Goal: Information Seeking & Learning: Learn about a topic

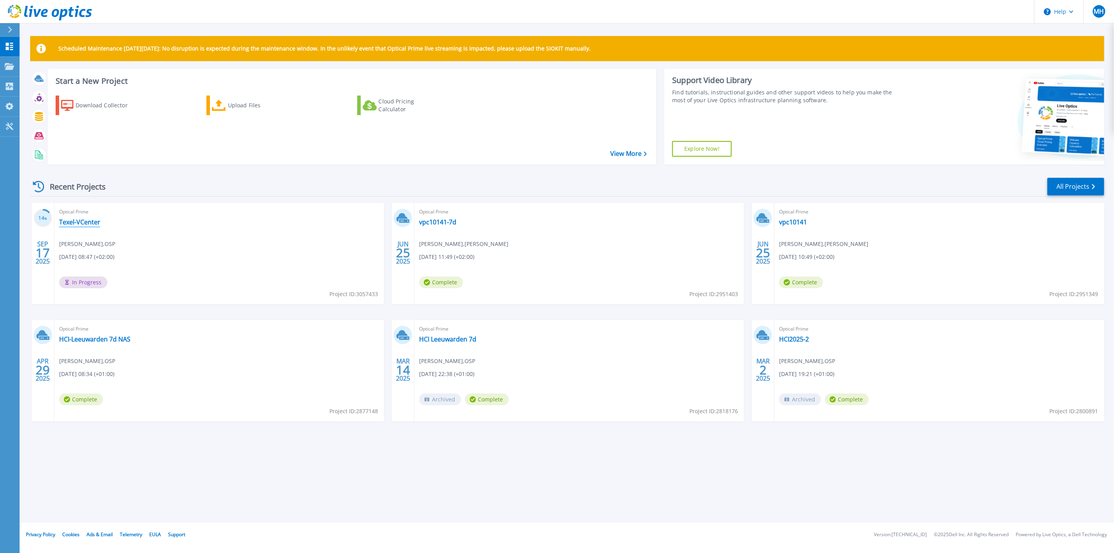
click at [91, 221] on link "Texel-VCenter" at bounding box center [79, 222] width 41 height 8
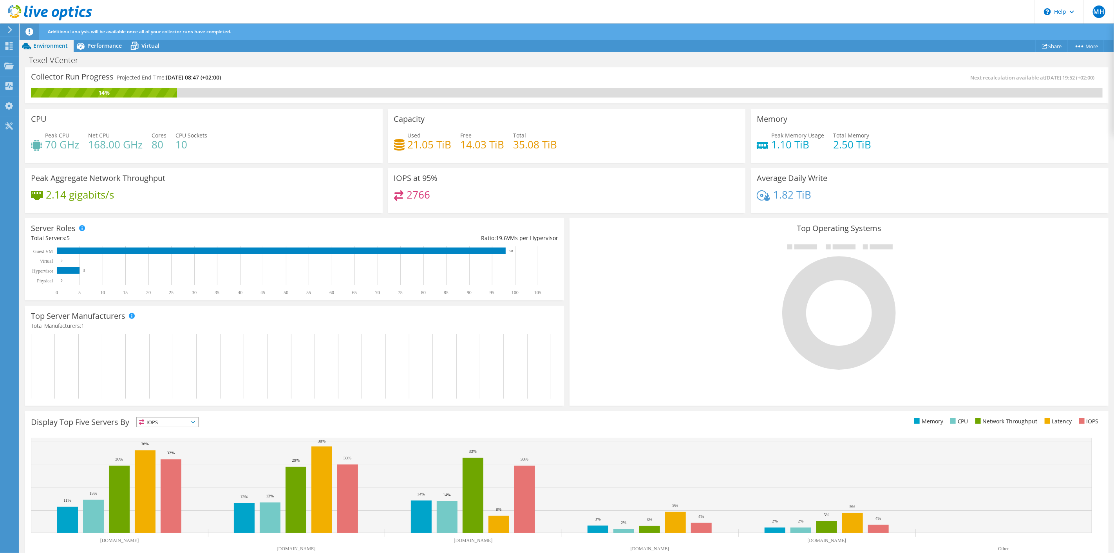
scroll to position [15, 0]
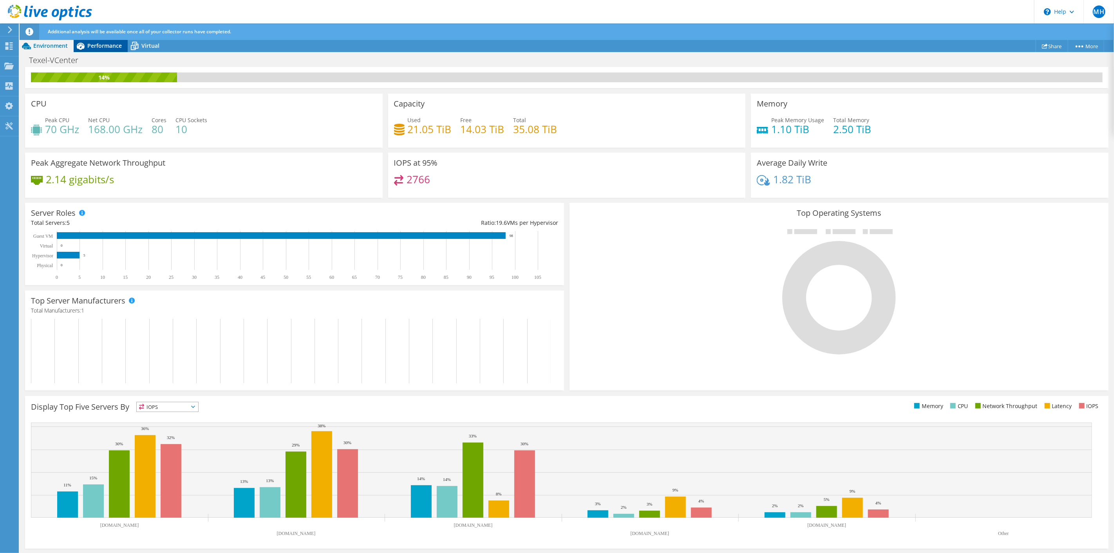
click at [94, 42] on span "Performance" at bounding box center [104, 45] width 34 height 7
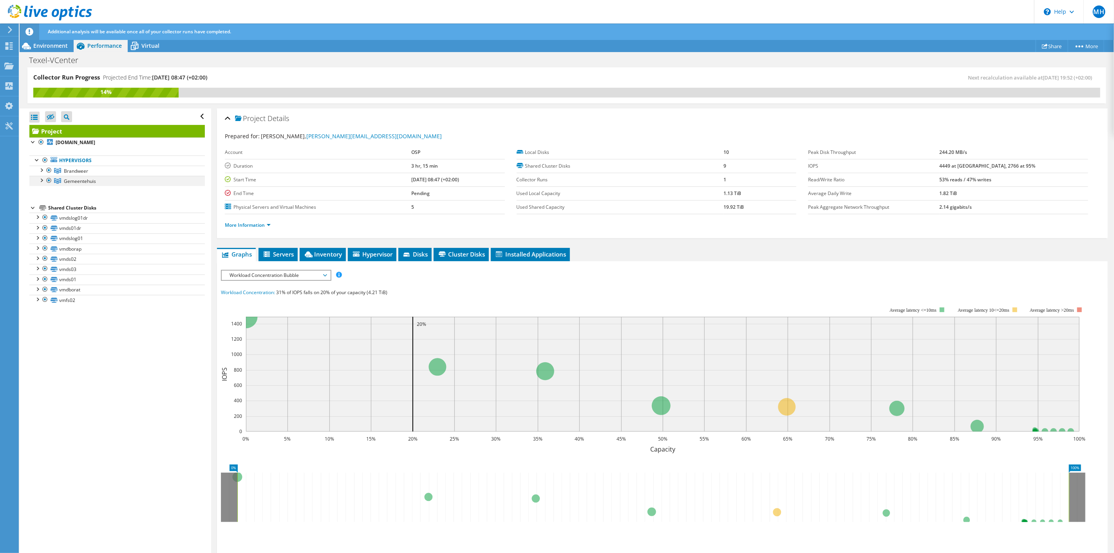
click at [40, 179] on div at bounding box center [41, 180] width 8 height 8
click at [96, 190] on link "[DOMAIN_NAME]" at bounding box center [117, 191] width 176 height 10
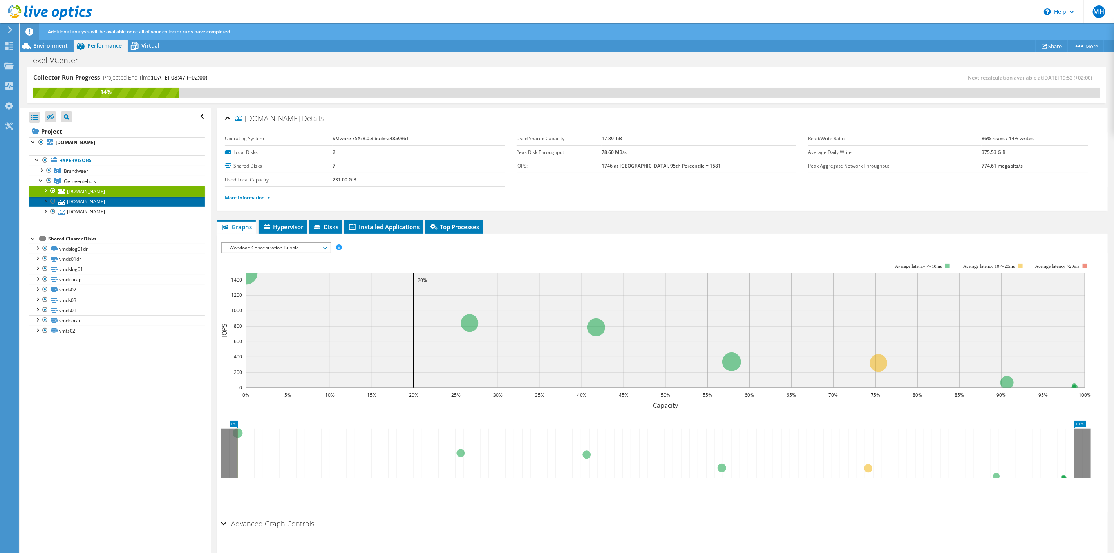
click at [98, 199] on link "[DOMAIN_NAME]" at bounding box center [117, 202] width 176 height 10
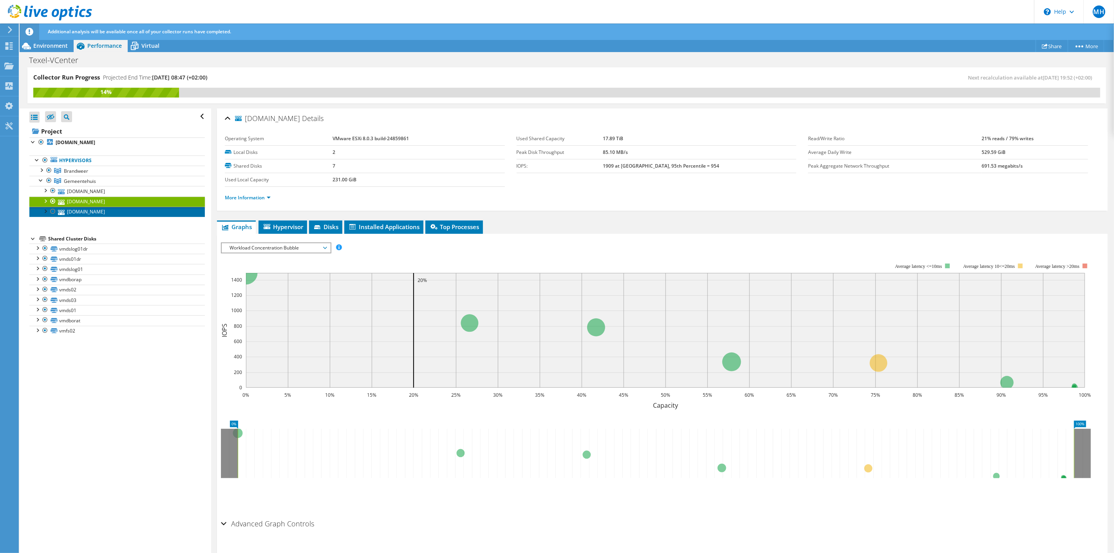
click at [98, 211] on link "[DOMAIN_NAME]" at bounding box center [117, 212] width 176 height 10
click at [42, 169] on div at bounding box center [41, 170] width 8 height 8
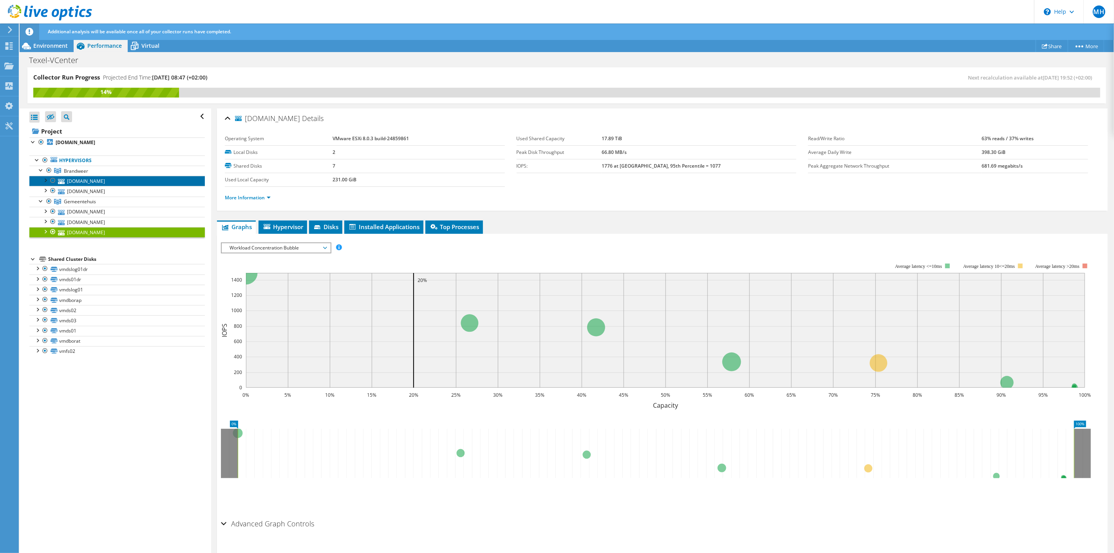
click at [83, 181] on link "[DOMAIN_NAME]" at bounding box center [117, 181] width 176 height 10
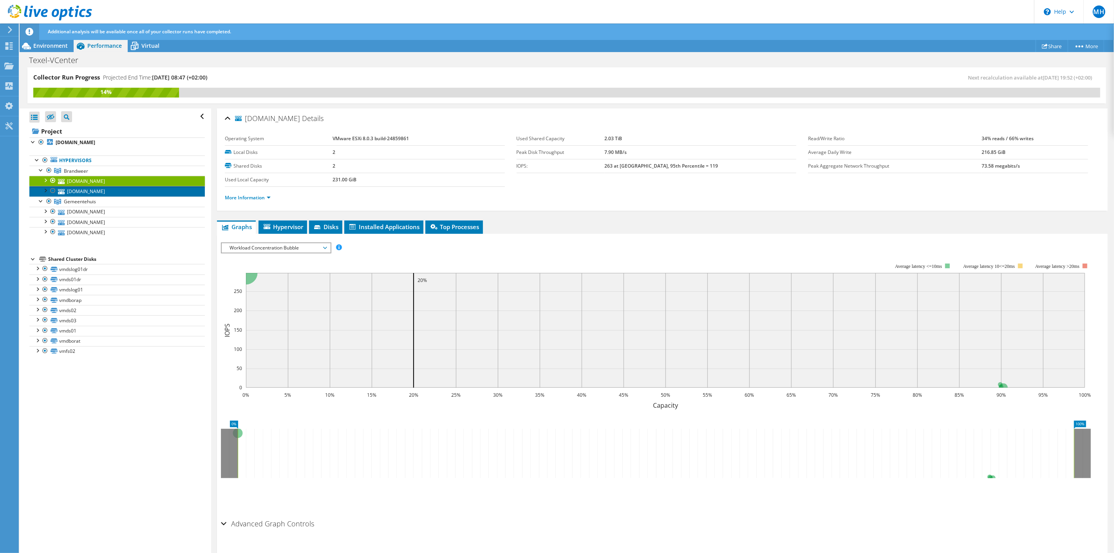
click at [88, 190] on link "[DOMAIN_NAME]" at bounding box center [117, 191] width 176 height 10
click at [187, 460] on div "Open All Close All Hide Excluded Nodes Project Tree Filter" at bounding box center [115, 332] width 191 height 446
click at [80, 201] on span "Gemeentehuis" at bounding box center [80, 201] width 32 height 7
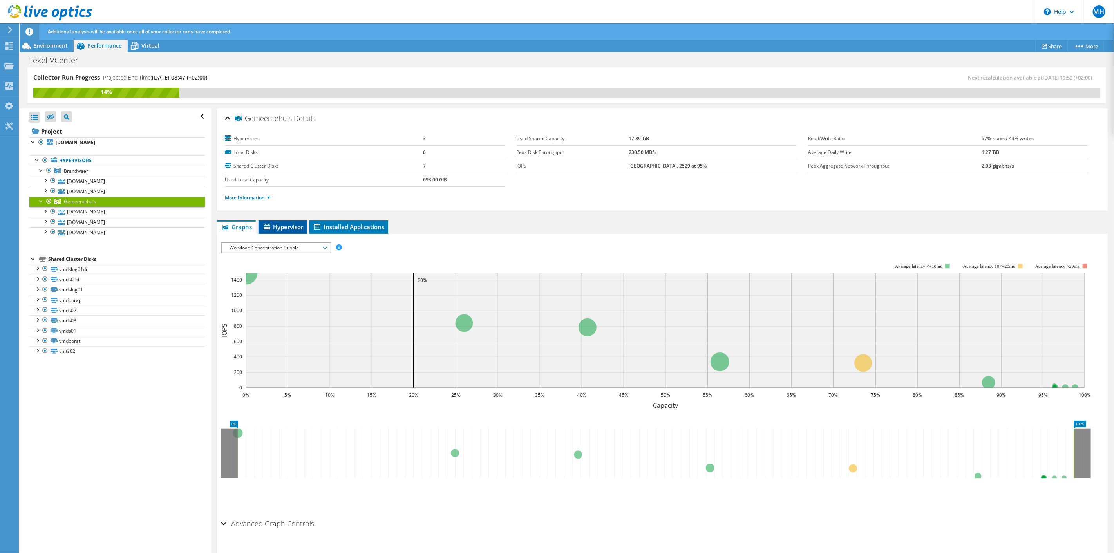
click at [288, 223] on span "Hypervisor" at bounding box center [283, 227] width 41 height 8
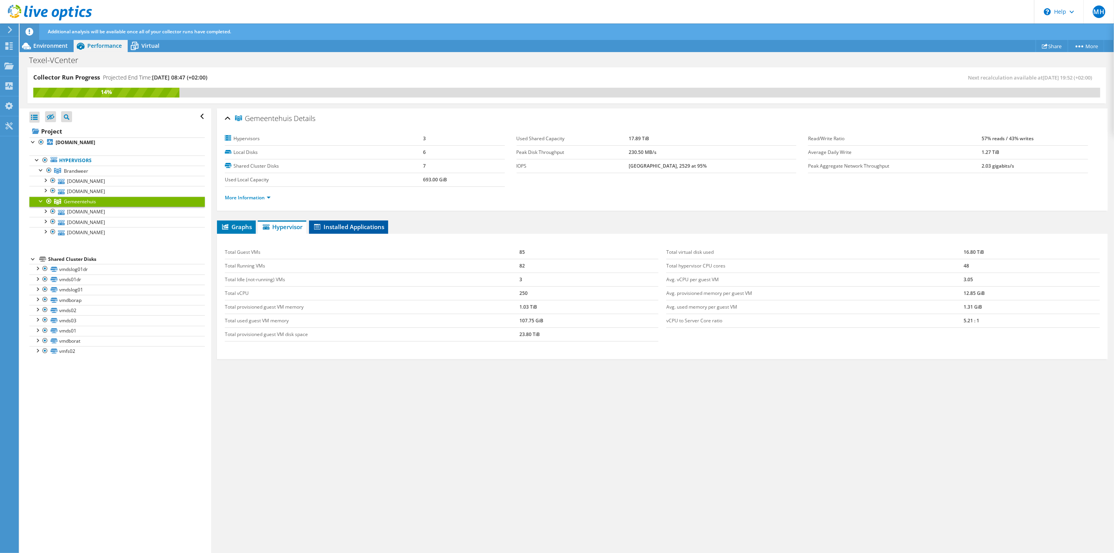
click at [350, 224] on span "Installed Applications" at bounding box center [348, 227] width 71 height 8
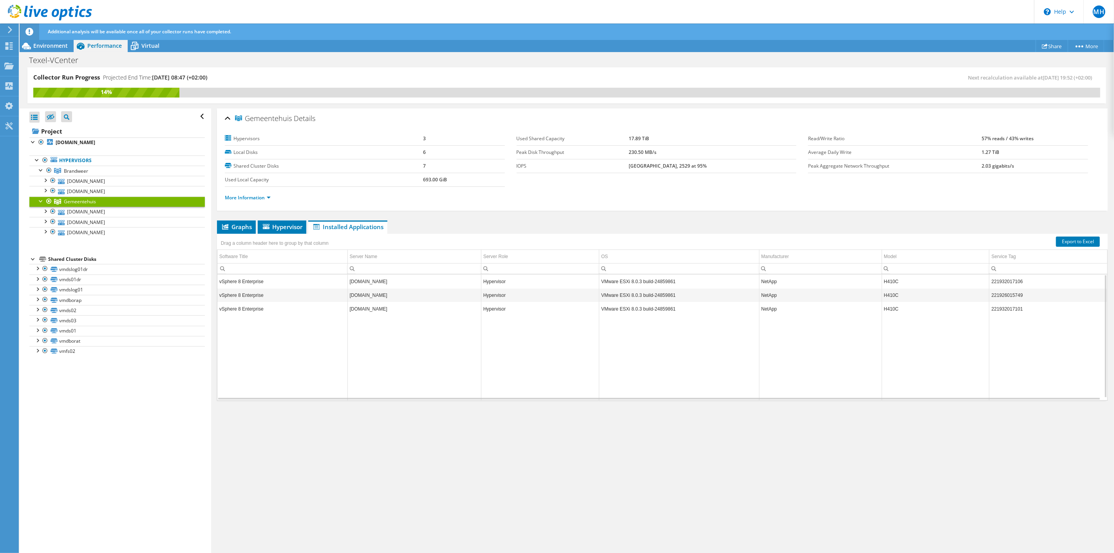
click at [887, 280] on td "H410C" at bounding box center [936, 282] width 108 height 14
copy td "H410C"
click at [69, 140] on b "[DOMAIN_NAME]" at bounding box center [76, 142] width 40 height 7
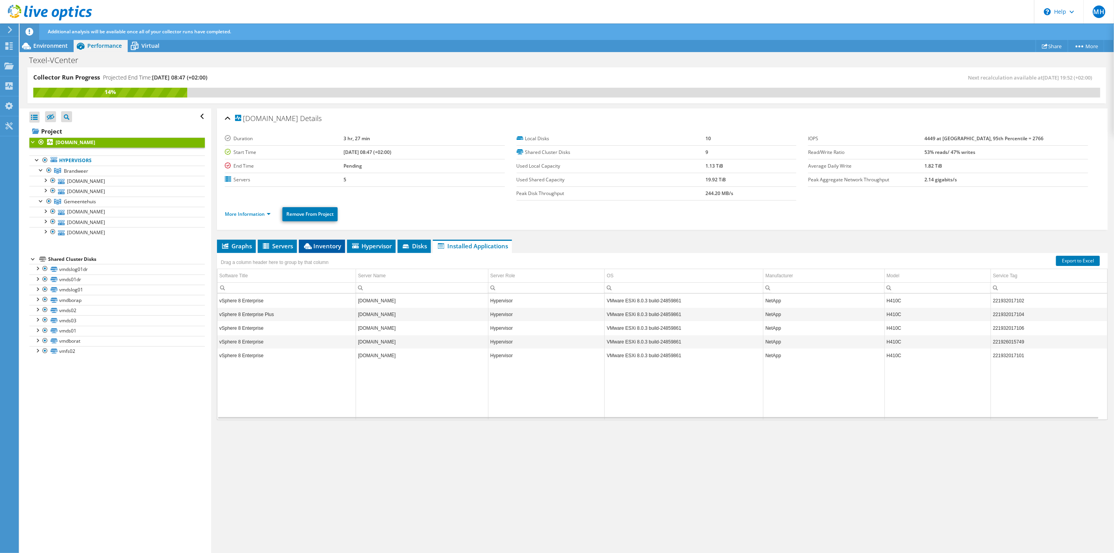
click at [324, 242] on span "Inventory" at bounding box center [322, 246] width 38 height 8
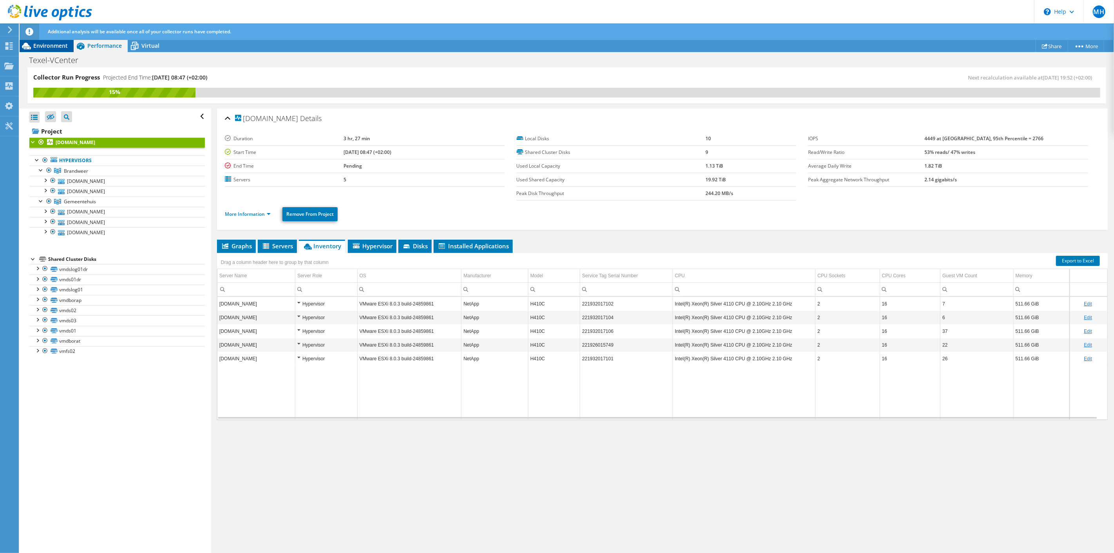
click at [62, 45] on span "Environment" at bounding box center [50, 45] width 34 height 7
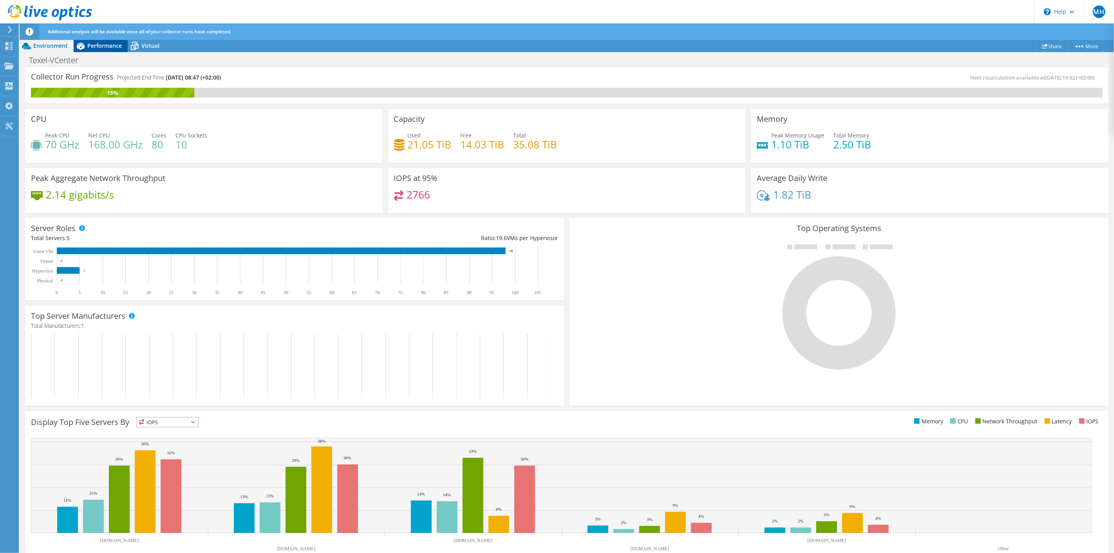
click at [102, 47] on span "Performance" at bounding box center [104, 45] width 34 height 7
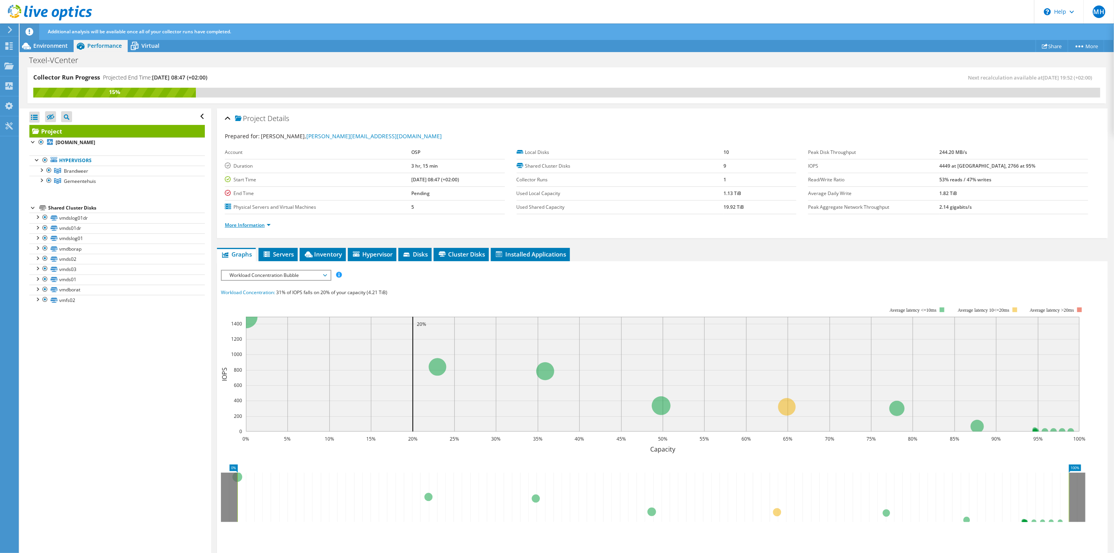
click at [262, 222] on link "More Information" at bounding box center [248, 225] width 46 height 7
